Goal: Information Seeking & Learning: Learn about a topic

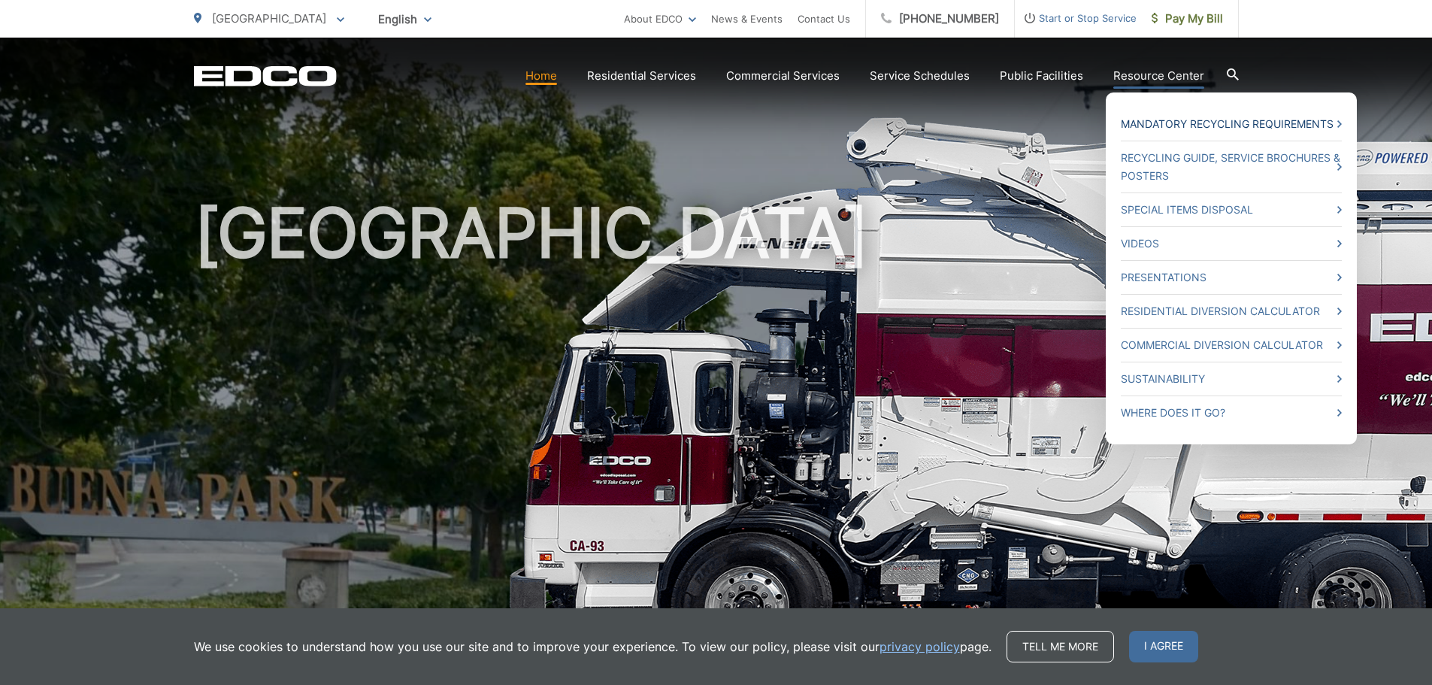
click at [1201, 121] on link "Mandatory Recycling Requirements" at bounding box center [1231, 124] width 221 height 18
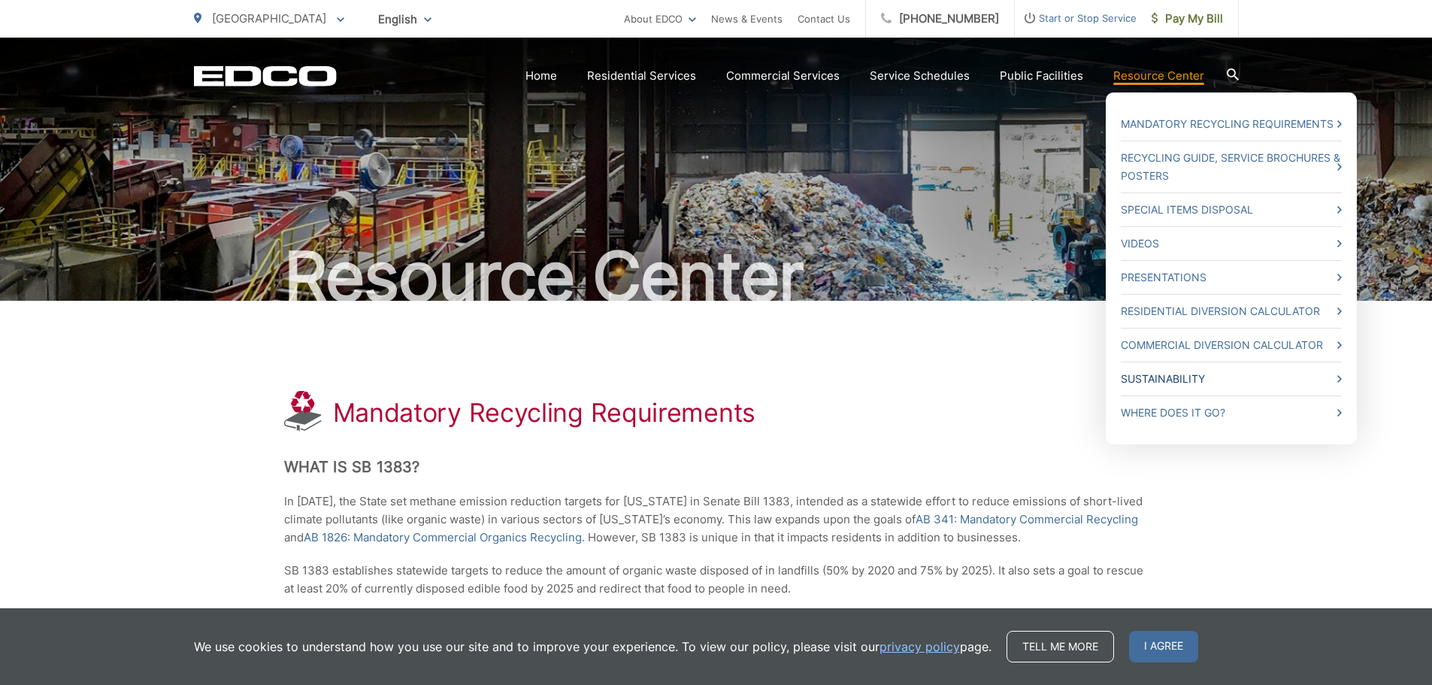
click at [1190, 376] on link "Sustainability" at bounding box center [1231, 379] width 221 height 18
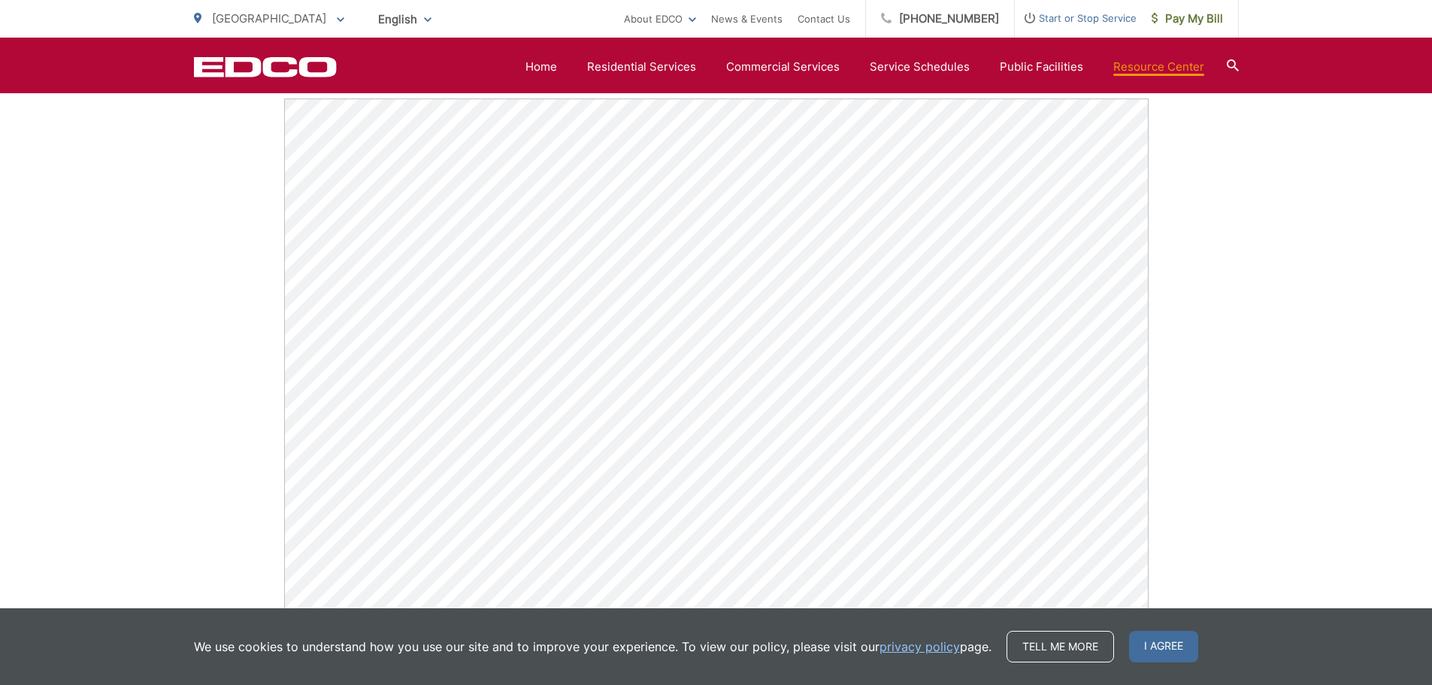
scroll to position [406, 0]
